Goal: Task Accomplishment & Management: Use online tool/utility

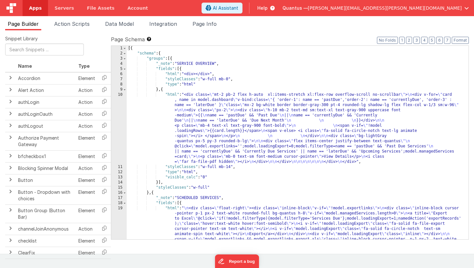
click at [10, 6] on img at bounding box center [11, 8] width 10 height 10
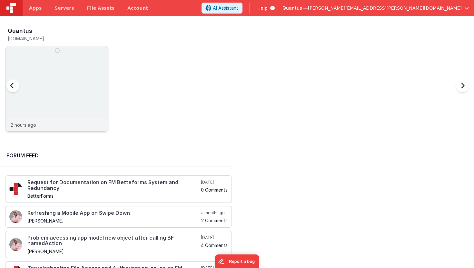
click at [64, 91] on img at bounding box center [56, 97] width 102 height 102
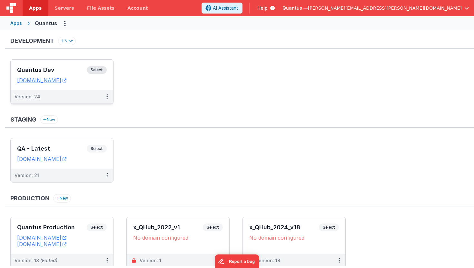
click at [56, 69] on h3 "Quantus Dev" at bounding box center [52, 70] width 70 height 6
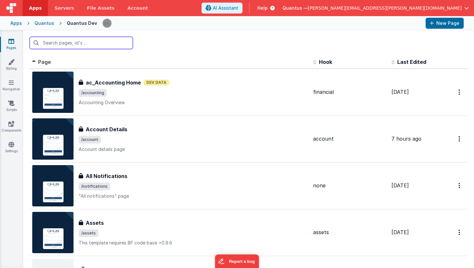
click at [93, 42] on input "text" at bounding box center [81, 43] width 103 height 12
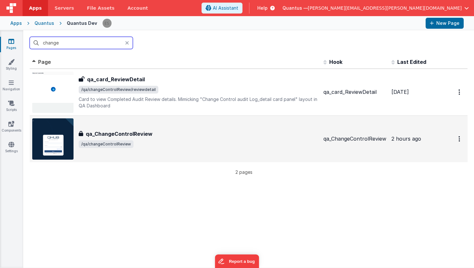
type input "change"
click at [168, 129] on div "qa_ChangeControlReview qa_ChangeControlReview /qa/changeControlReview" at bounding box center [175, 138] width 286 height 41
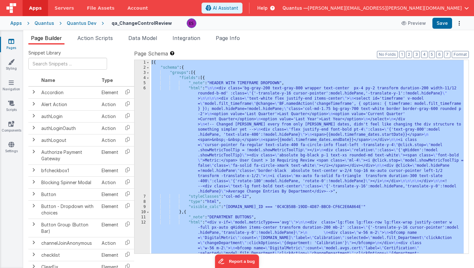
click at [42, 22] on div "Quantus" at bounding box center [44, 23] width 20 height 6
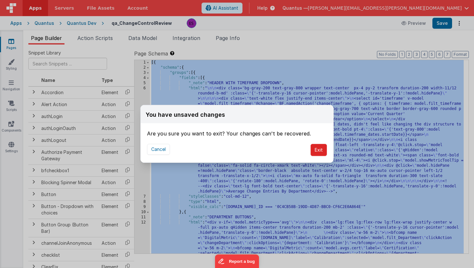
click at [322, 153] on button "Exit" at bounding box center [318, 150] width 16 height 12
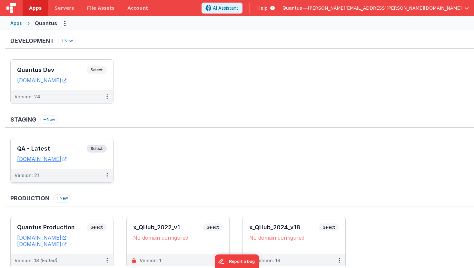
click at [62, 143] on div "QA - Latest Select URLs [DOMAIN_NAME]" at bounding box center [62, 153] width 102 height 30
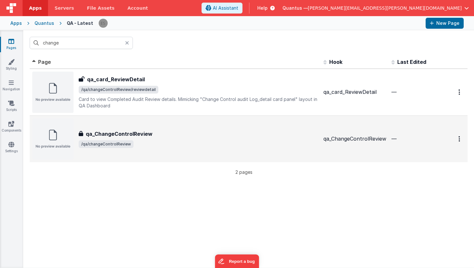
click at [199, 134] on div "qa_ChangeControlReview" at bounding box center [198, 134] width 239 height 8
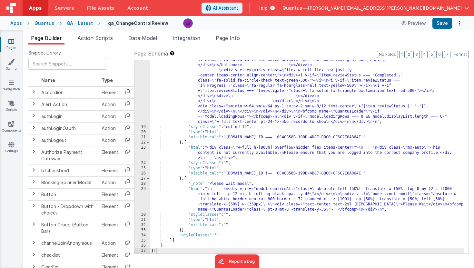
scroll to position [755, 0]
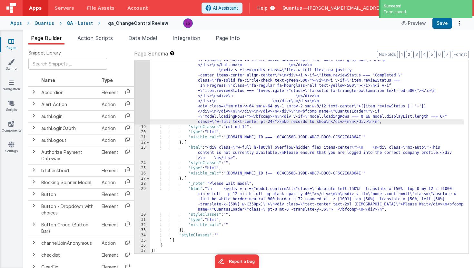
click at [198, 120] on div ""html" : " \n \n \n\n <div id= \" userTable \" class= \" transform duration-200…" at bounding box center [306, 87] width 313 height 472
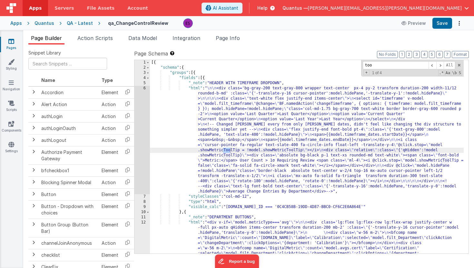
scroll to position [0, 0]
type input "tooltip"
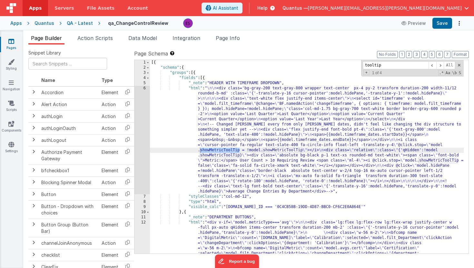
click at [131, 32] on div "Page Builder Action Scripts Data Model Integration Page Info Snippet Library Na…" at bounding box center [248, 148] width 450 height 237
click at [138, 37] on span "Data Model" at bounding box center [142, 38] width 29 height 6
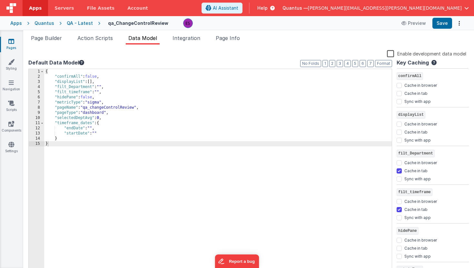
click at [116, 118] on div "{ "confirmAll" : false , "displayList" : [ ] , "filt_Department" : "" , "filt_t…" at bounding box center [217, 176] width 347 height 215
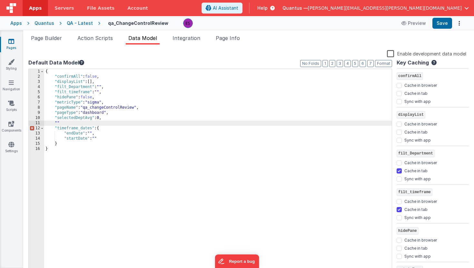
paste textarea
checkbox input "false"
